Goal: Use online tool/utility: Use online tool/utility

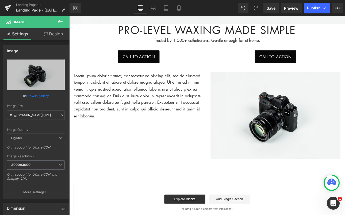
scroll to position [260, 0]
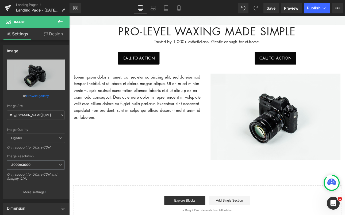
click at [60, 23] on icon at bounding box center [60, 21] width 6 height 6
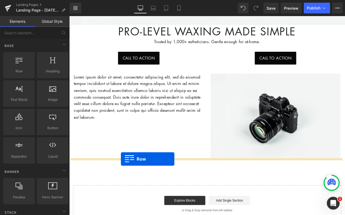
drag, startPoint x: 87, startPoint y: 76, endPoint x: 128, endPoint y: 182, distance: 113.3
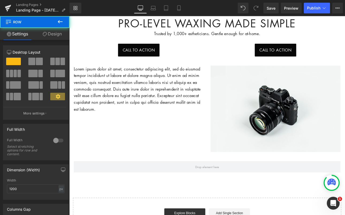
scroll to position [281, 0]
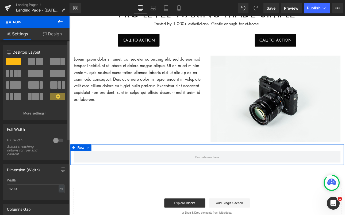
click at [33, 59] on span at bounding box center [31, 61] width 7 height 7
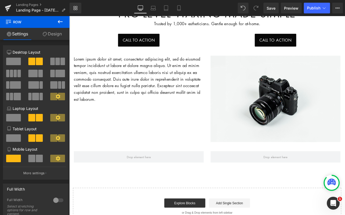
click at [59, 23] on icon at bounding box center [60, 21] width 5 height 3
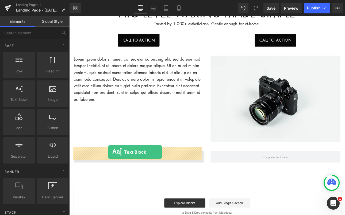
drag, startPoint x: 89, startPoint y: 103, endPoint x: 115, endPoint y: 175, distance: 76.2
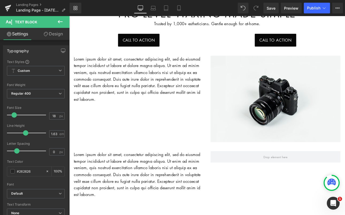
click at [58, 20] on icon at bounding box center [60, 21] width 6 height 6
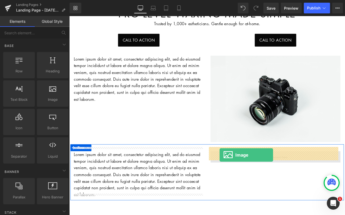
drag, startPoint x: 136, startPoint y: 107, endPoint x: 245, endPoint y: 177, distance: 129.5
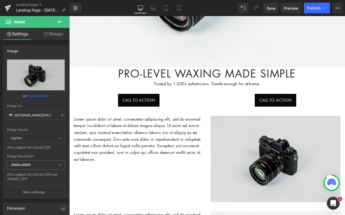
scroll to position [211, 0]
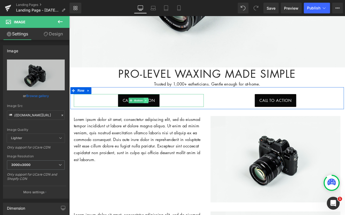
click at [158, 113] on icon at bounding box center [159, 114] width 3 height 3
click at [127, 110] on link "Call To Action" at bounding box center [151, 114] width 49 height 15
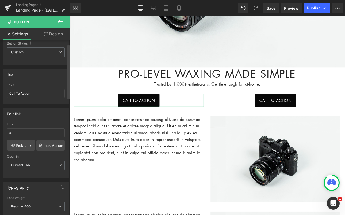
scroll to position [25, 0]
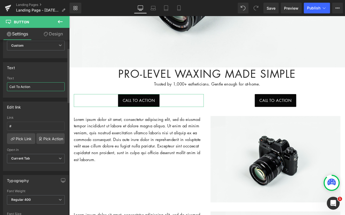
click at [45, 84] on input "Call To Action" at bounding box center [36, 86] width 58 height 9
drag, startPoint x: 35, startPoint y: 86, endPoint x: -8, endPoint y: 83, distance: 43.2
click at [0, 83] on html "Image You are previewing how the will restyle your page. You can not edit Eleme…" at bounding box center [172, 107] width 345 height 215
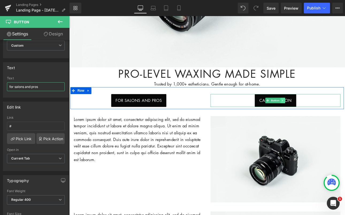
type input "for salons and pros"
click at [318, 113] on icon at bounding box center [319, 114] width 3 height 3
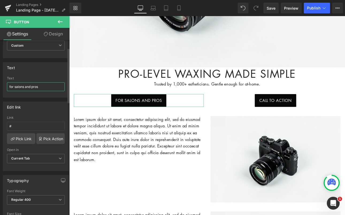
click at [47, 86] on input "for salons and pros" at bounding box center [36, 86] width 58 height 9
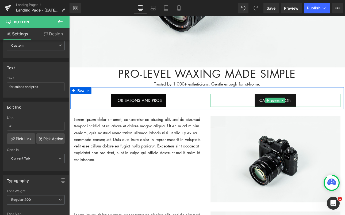
click at [305, 112] on span "Button" at bounding box center [311, 115] width 12 height 6
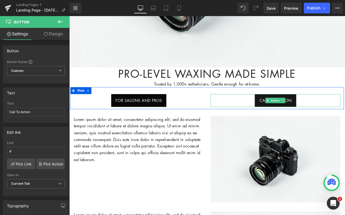
click at [289, 112] on link "Call To Action" at bounding box center [311, 114] width 49 height 15
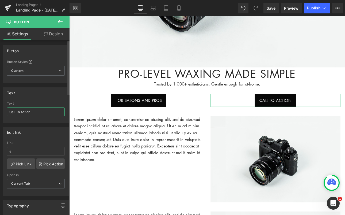
drag, startPoint x: 49, startPoint y: 112, endPoint x: 8, endPoint y: 111, distance: 40.7
click at [8, 111] on input "Call To Action" at bounding box center [36, 111] width 58 height 9
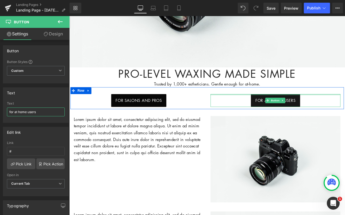
click at [314, 107] on div at bounding box center [311, 107] width 152 height 1
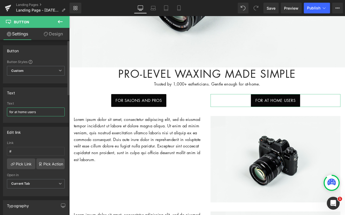
click at [18, 112] on input "for at home users" at bounding box center [36, 111] width 58 height 9
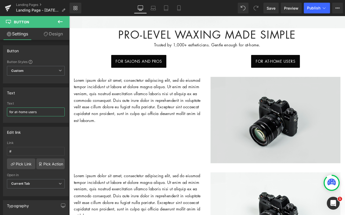
scroll to position [263, 0]
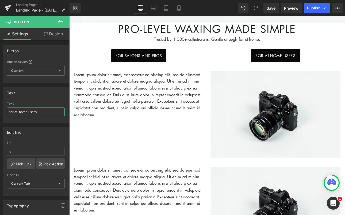
type input "for at-home users"
click at [61, 21] on icon at bounding box center [60, 21] width 6 height 6
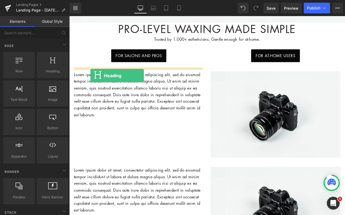
drag, startPoint x: 117, startPoint y: 75, endPoint x: 94, endPoint y: 86, distance: 25.0
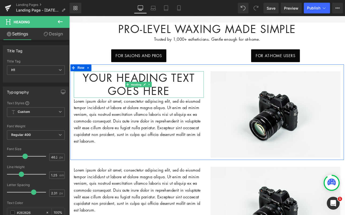
click at [196, 100] on h1 "Your heading text goes here" at bounding box center [151, 96] width 152 height 31
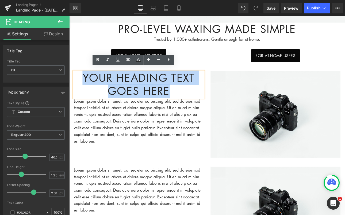
drag, startPoint x: 193, startPoint y: 99, endPoint x: 75, endPoint y: 81, distance: 118.8
click at [75, 81] on h1 "Your heading text goes here" at bounding box center [151, 96] width 152 height 31
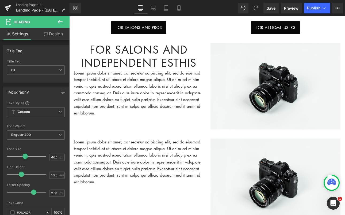
scroll to position [296, 0]
click at [59, 21] on icon at bounding box center [60, 21] width 6 height 6
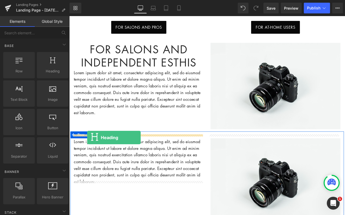
drag, startPoint x: 120, startPoint y: 74, endPoint x: 90, endPoint y: 158, distance: 88.9
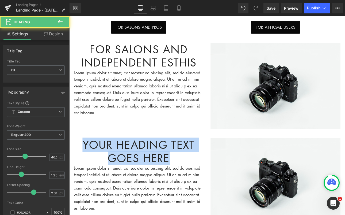
drag, startPoint x: 188, startPoint y: 180, endPoint x: 127, endPoint y: 157, distance: 65.3
click at [69, 163] on html "Account Cart ( 0 ) Subtotal $0.00 View cart Check out Checkout" at bounding box center [231, 112] width 324 height 785
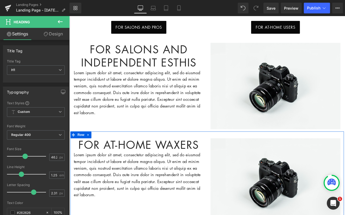
click at [184, 198] on p "Lorem ipsum dolor sit amet, consectetur adipiscing elit, sed do eiusmod tempor …" at bounding box center [151, 202] width 152 height 55
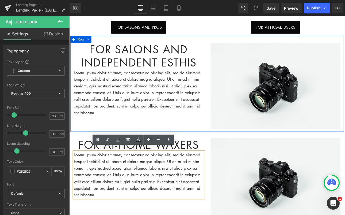
click at [171, 105] on p "Lorem ipsum dolor sit amet, consectetur adipiscing elit, sed do eiusmod tempor …" at bounding box center [151, 105] width 152 height 55
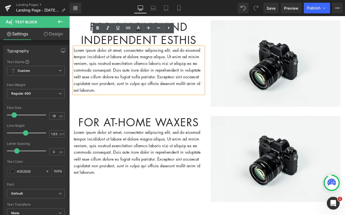
scroll to position [260, 0]
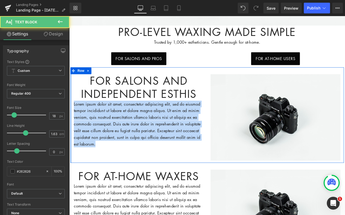
drag, startPoint x: 117, startPoint y: 162, endPoint x: 138, endPoint y: 114, distance: 52.3
click at [71, 112] on div "for salons and independent esthis Heading Lorem ipsum dolor sit amet, consectet…" at bounding box center [231, 132] width 321 height 112
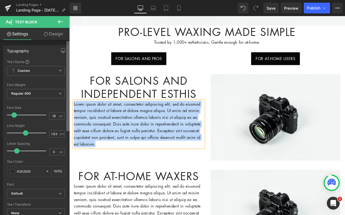
paste div
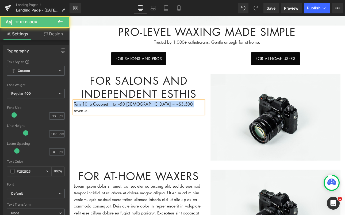
drag, startPoint x: 207, startPoint y: 114, endPoint x: 70, endPoint y: 114, distance: 137.2
click at [71, 114] on div "for salons and independent esthis Heading Turn 10 lb Coconut into ~50 Brazilian…" at bounding box center [151, 107] width 160 height 47
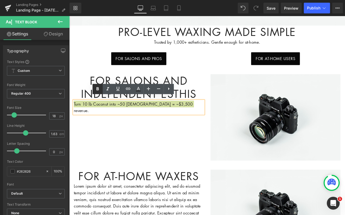
click at [98, 89] on icon at bounding box center [98, 88] width 2 height 3
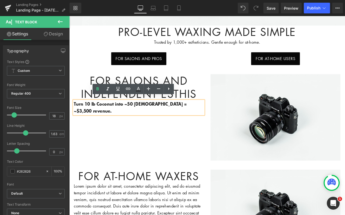
click at [223, 115] on p "Turn 10 lb Coconut into ~50 [DEMOGRAPHIC_DATA] = ~$3,500 revenue." at bounding box center [151, 123] width 152 height 16
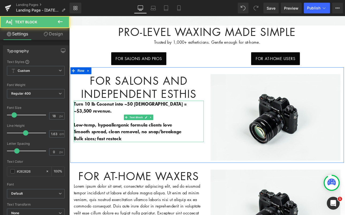
click at [101, 140] on strong "Low-temp, hypoallergenic formula clients love" at bounding box center [132, 143] width 115 height 7
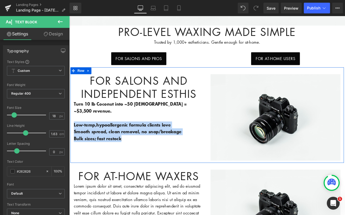
drag, startPoint x: 151, startPoint y: 146, endPoint x: 73, endPoint y: 126, distance: 81.2
click at [73, 126] on div "for salons and independent esthis Heading Turn 10 lb Coconut into ~50 Brazilian…" at bounding box center [151, 123] width 160 height 79
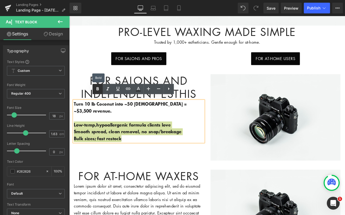
click at [95, 88] on icon at bounding box center [97, 89] width 6 height 6
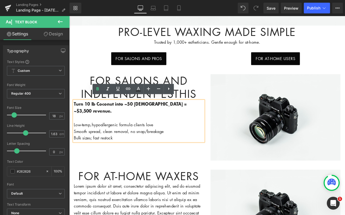
click at [183, 155] on p "Bulk sizes; fast restock" at bounding box center [151, 159] width 152 height 8
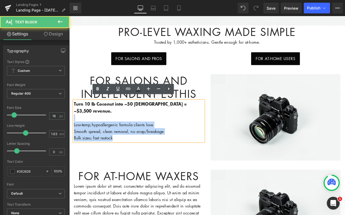
drag, startPoint x: 139, startPoint y: 144, endPoint x: 78, endPoint y: 125, distance: 64.0
click at [78, 125] on div "Turn 10 lb Coconut into ~50 [DEMOGRAPHIC_DATA] = ~$3,500 revenue. Low-temp, hyp…" at bounding box center [151, 139] width 152 height 48
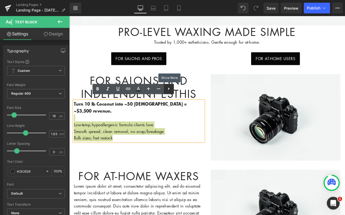
click at [168, 90] on icon at bounding box center [169, 88] width 6 height 6
click at [167, 90] on icon at bounding box center [169, 88] width 6 height 6
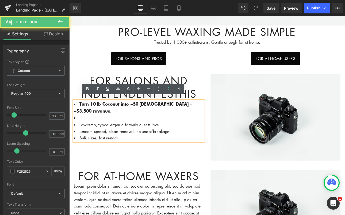
click at [135, 131] on li at bounding box center [151, 135] width 152 height 8
click at [79, 116] on strong "Turn 10 lb Coconut into ~50 [DEMOGRAPHIC_DATA] = ~$3,500 revenue." at bounding box center [144, 122] width 139 height 15
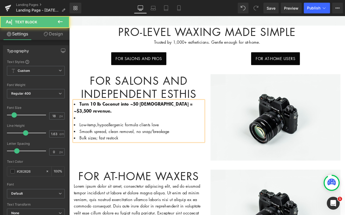
click at [91, 115] on strong "Turn 10 lb Coconut into ~50 [DEMOGRAPHIC_DATA] = ~$3,500 revenue." at bounding box center [144, 122] width 139 height 15
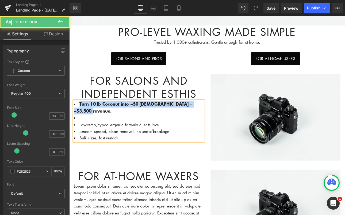
drag, startPoint x: 99, startPoint y: 121, endPoint x: 138, endPoint y: 113, distance: 39.9
click at [69, 115] on html "Account Cart ( 0 ) Subtotal $0.00 View cart Check out Checkout" at bounding box center [231, 148] width 324 height 785
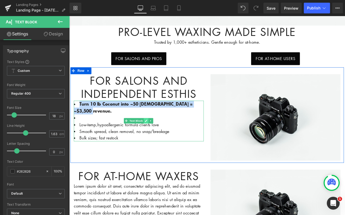
click at [159, 137] on icon at bounding box center [159, 138] width 3 height 3
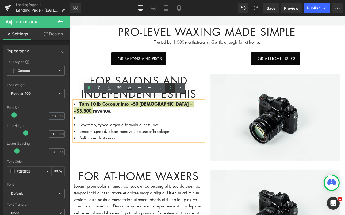
click at [171, 88] on icon at bounding box center [170, 87] width 6 height 6
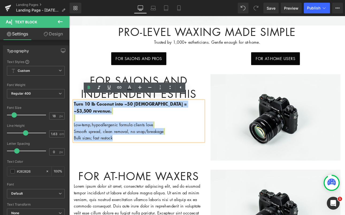
click at [201, 131] on p "Turn 10 lb Coconut into ~50 [DEMOGRAPHIC_DATA] = ~$3,500 revenue. Low-temp, hyp…" at bounding box center [151, 139] width 152 height 48
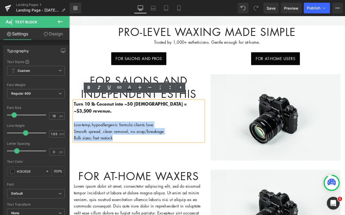
drag, startPoint x: 144, startPoint y: 147, endPoint x: 68, endPoint y: 131, distance: 77.6
click at [69, 131] on html "Account Cart ( 0 ) Subtotal $0.00 View cart Check out Checkout" at bounding box center [231, 148] width 324 height 785
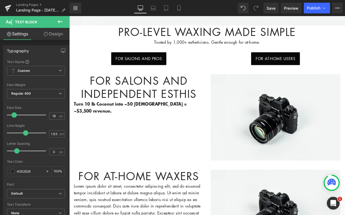
click at [59, 20] on icon at bounding box center [60, 21] width 6 height 6
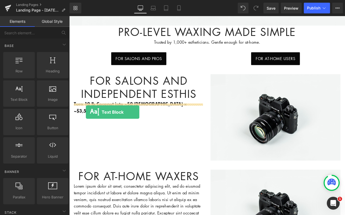
drag, startPoint x: 90, startPoint y: 107, endPoint x: 89, endPoint y: 129, distance: 21.4
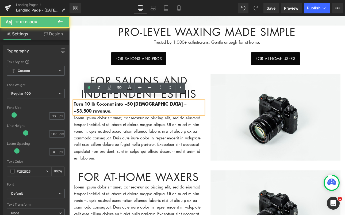
click at [91, 115] on p "Turn 10 lb Coconut into ~50 [DEMOGRAPHIC_DATA] = ~$3,500 revenue." at bounding box center [151, 123] width 152 height 16
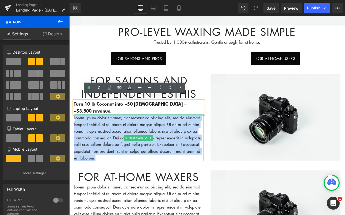
drag, startPoint x: 117, startPoint y: 177, endPoint x: 76, endPoint y: 124, distance: 67.3
click at [76, 124] on div "for salons and independent esthis Heading Turn 10 lb Coconut into ~50 Brazilian…" at bounding box center [231, 132] width 321 height 113
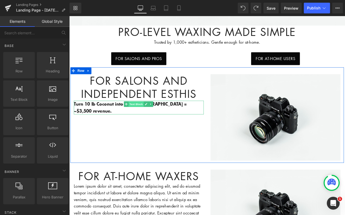
click at [148, 116] on span "Text Block" at bounding box center [148, 119] width 18 height 6
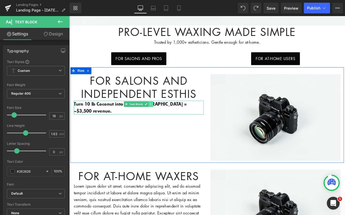
click at [164, 118] on icon at bounding box center [164, 119] width 1 height 2
click at [167, 117] on icon at bounding box center [167, 118] width 3 height 3
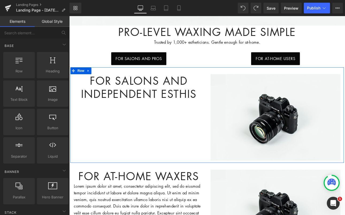
click at [111, 142] on div "for salons and independent esthis Heading Image Row" at bounding box center [231, 132] width 321 height 112
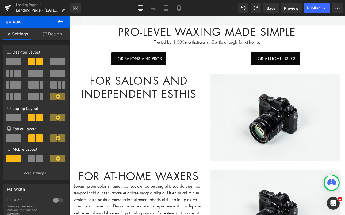
click at [60, 19] on icon at bounding box center [60, 21] width 6 height 6
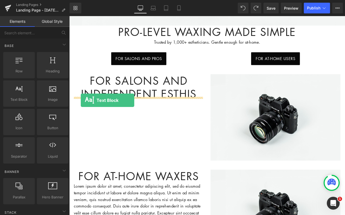
drag, startPoint x: 94, startPoint y: 107, endPoint x: 83, endPoint y: 114, distance: 13.1
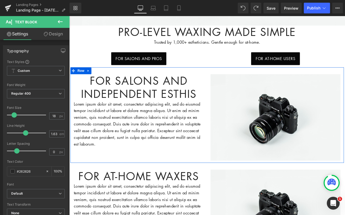
drag, startPoint x: 110, startPoint y: 166, endPoint x: 109, endPoint y: 159, distance: 6.5
click at [110, 166] on div "for salons and independent esthis Heading Lorem ipsum dolor sit amet, consectet…" at bounding box center [231, 132] width 321 height 112
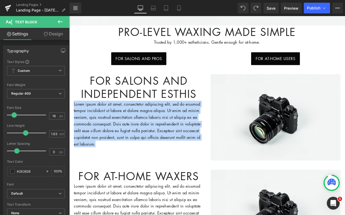
drag, startPoint x: 109, startPoint y: 160, endPoint x: 137, endPoint y: 116, distance: 52.0
click at [69, 115] on html "Account Cart ( 0 ) Subtotal $0.00 View cart Check out Checkout" at bounding box center [231, 148] width 324 height 785
paste div
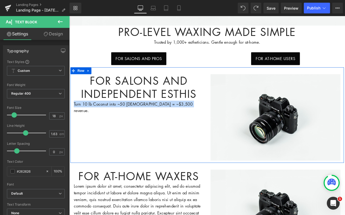
drag, startPoint x: 197, startPoint y: 115, endPoint x: 72, endPoint y: 114, distance: 124.4
click at [72, 114] on div "for salons and independent esthis Heading Turn 10 lb Coconut into ~50 Brazilian…" at bounding box center [151, 107] width 160 height 47
click at [158, 117] on icon at bounding box center [159, 118] width 3 height 3
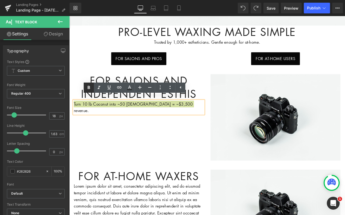
click at [88, 90] on icon at bounding box center [89, 87] width 6 height 6
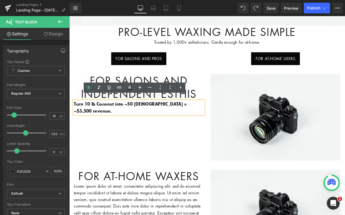
click at [147, 138] on div "for salons and independent esthis Heading Turn 10 lb Coconut into ~50 Brazilian…" at bounding box center [231, 132] width 321 height 112
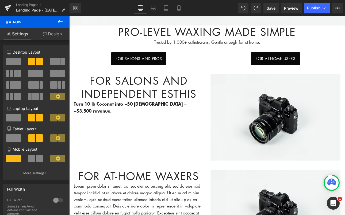
click at [56, 22] on button at bounding box center [60, 22] width 19 height 12
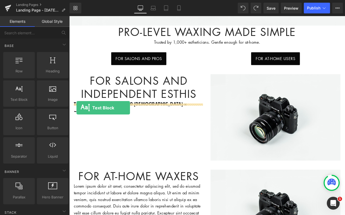
drag, startPoint x: 86, startPoint y: 109, endPoint x: 78, endPoint y: 124, distance: 17.0
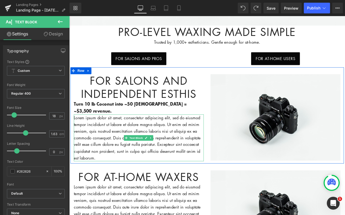
click at [104, 167] on p "Lorem ipsum dolor sit amet, consectetur adipiscing elit, sed do eiusmod tempor …" at bounding box center [151, 158] width 152 height 55
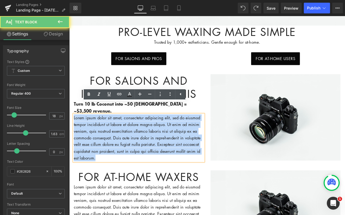
drag, startPoint x: 104, startPoint y: 167, endPoint x: 133, endPoint y: 112, distance: 62.7
click at [69, 110] on html "Account Cart ( 0 ) Subtotal $0.00 View cart Check out Checkout" at bounding box center [231, 149] width 324 height 786
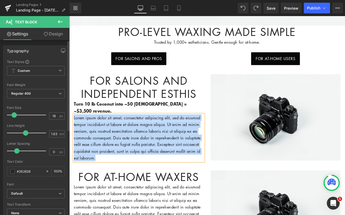
paste div
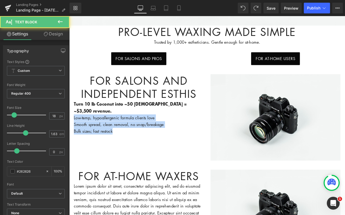
drag, startPoint x: 123, startPoint y: 139, endPoint x: 138, endPoint y: 121, distance: 23.2
click at [69, 120] on html "Account Cart ( 0 ) Subtotal $0.00 View cart Check out Checkout" at bounding box center [231, 148] width 324 height 785
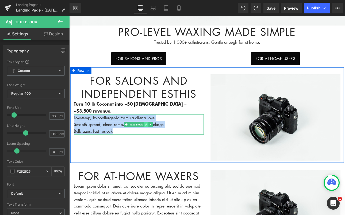
click at [158, 140] on link at bounding box center [159, 143] width 6 height 6
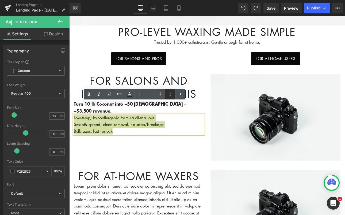
click at [170, 95] on icon at bounding box center [170, 93] width 1 height 3
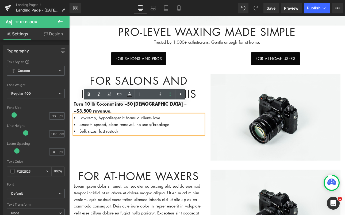
click at [192, 168] on div "for salons and independent esthis Heading Turn 10 lb Coconut into ~50 Brazilian…" at bounding box center [231, 132] width 321 height 112
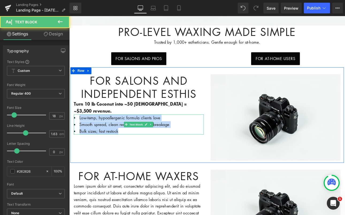
drag, startPoint x: 134, startPoint y: 139, endPoint x: 76, endPoint y: 123, distance: 60.0
click at [76, 131] on ul "Low-temp, hypoallergenic formula clients love Smooth spread, clean removal, no …" at bounding box center [151, 143] width 152 height 24
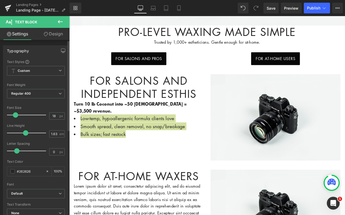
click at [17, 115] on span at bounding box center [15, 114] width 5 height 5
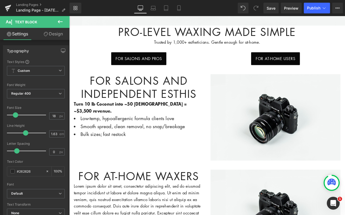
click at [141, 149] on div "for salons and independent esthis Heading Turn 10 lb Coconut into ~50 Brazilian…" at bounding box center [231, 132] width 321 height 112
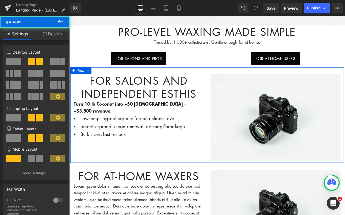
click at [193, 166] on div "for salons and independent esthis Heading Turn 10 lb Coconut into ~50 Brazilian…" at bounding box center [231, 132] width 321 height 112
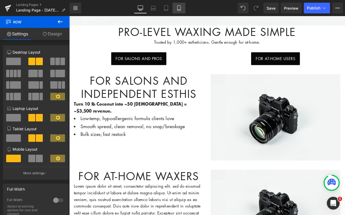
click at [179, 7] on icon at bounding box center [178, 7] width 5 height 5
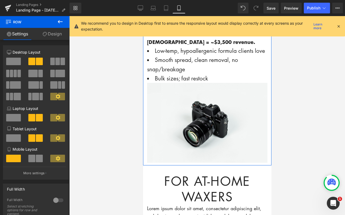
scroll to position [243, 0]
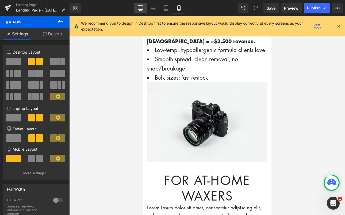
click at [143, 9] on icon at bounding box center [140, 8] width 5 height 4
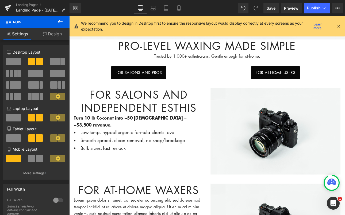
click at [58, 20] on icon at bounding box center [60, 21] width 6 height 6
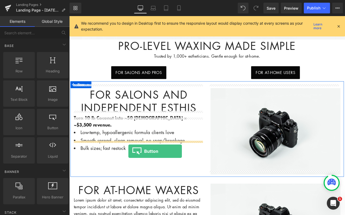
drag, startPoint x: 120, startPoint y: 130, endPoint x: 139, endPoint y: 174, distance: 48.1
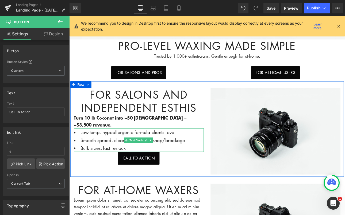
click at [156, 166] on li "Bulk sizes; fast restock" at bounding box center [151, 170] width 152 height 9
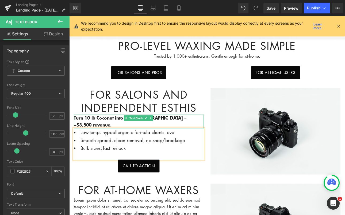
click at [207, 132] on strong "Turn 10 lb Coconut into ~50 [DEMOGRAPHIC_DATA] = ~$3,500 revenue." at bounding box center [141, 139] width 133 height 15
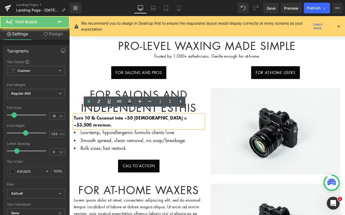
click at [222, 131] on p "Turn 10 lb Coconut into ~50 [DEMOGRAPHIC_DATA] = ~$3,500 revenue." at bounding box center [151, 139] width 152 height 16
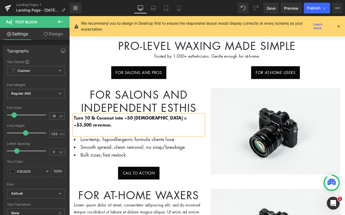
click at [207, 183] on div at bounding box center [151, 187] width 152 height 9
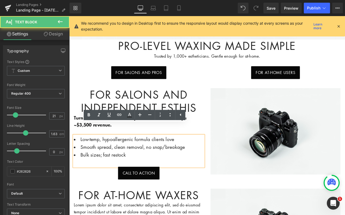
click at [94, 198] on div "for salons and independent esthis Heading Turn 10 lb Coconut into ~50 Brazilian…" at bounding box center [231, 150] width 321 height 117
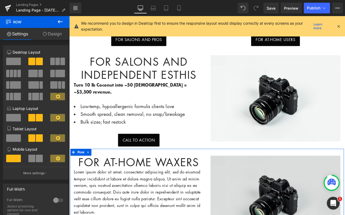
scroll to position [283, 0]
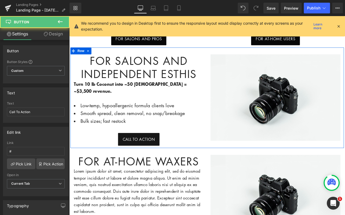
click at [152, 153] on link "Call To Action" at bounding box center [151, 160] width 49 height 15
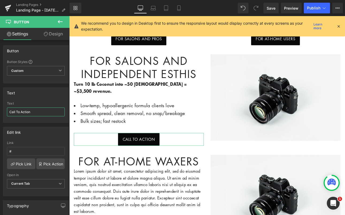
drag, startPoint x: 42, startPoint y: 112, endPoint x: -18, endPoint y: 106, distance: 60.4
click at [0, 106] on html "Button You are previewing how the will restyle your page. You can not edit Elem…" at bounding box center [172, 107] width 345 height 215
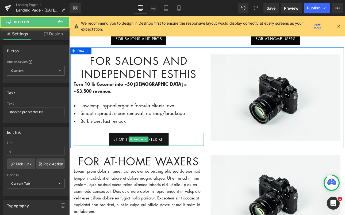
click at [133, 157] on span "shopthe pro starter kit" at bounding box center [150, 160] width 59 height 7
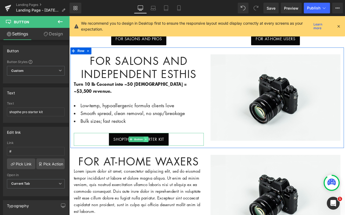
click at [160, 157] on link at bounding box center [160, 160] width 6 height 6
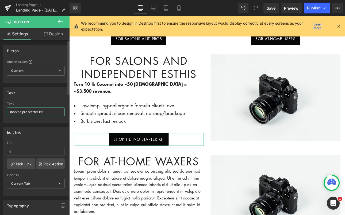
click at [15, 112] on input "shopthe pro starter kit" at bounding box center [36, 111] width 58 height 9
click at [17, 112] on input "shopthe pro starter kit" at bounding box center [36, 111] width 58 height 9
type input "shop the pro starter kit"
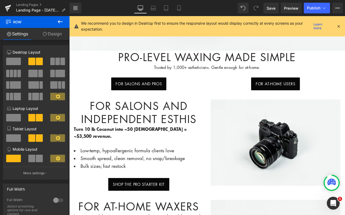
scroll to position [261, 0]
